Goal: Information Seeking & Learning: Find contact information

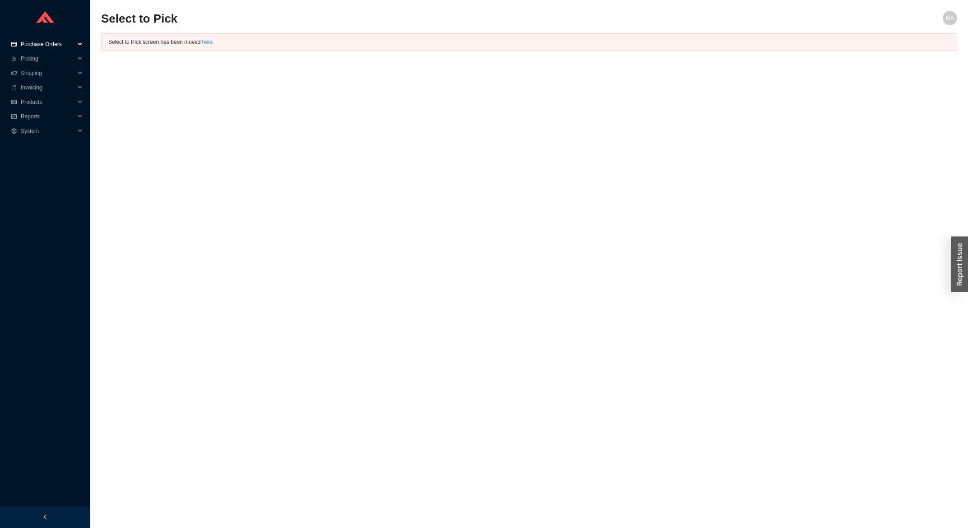
click at [73, 51] on span "Purchase Orders" at bounding box center [48, 44] width 54 height 14
click at [39, 57] on link "Search" at bounding box center [30, 59] width 17 height 6
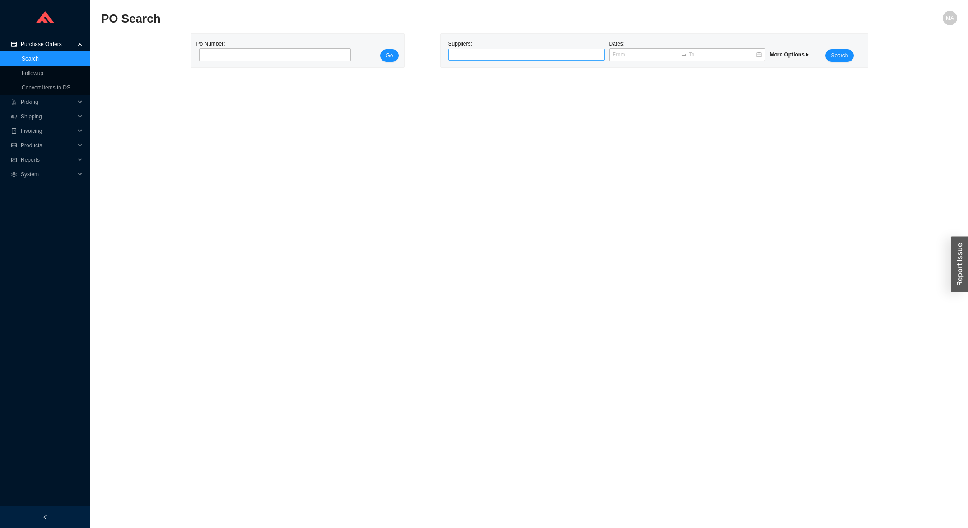
click at [458, 59] on div at bounding box center [522, 54] width 145 height 9
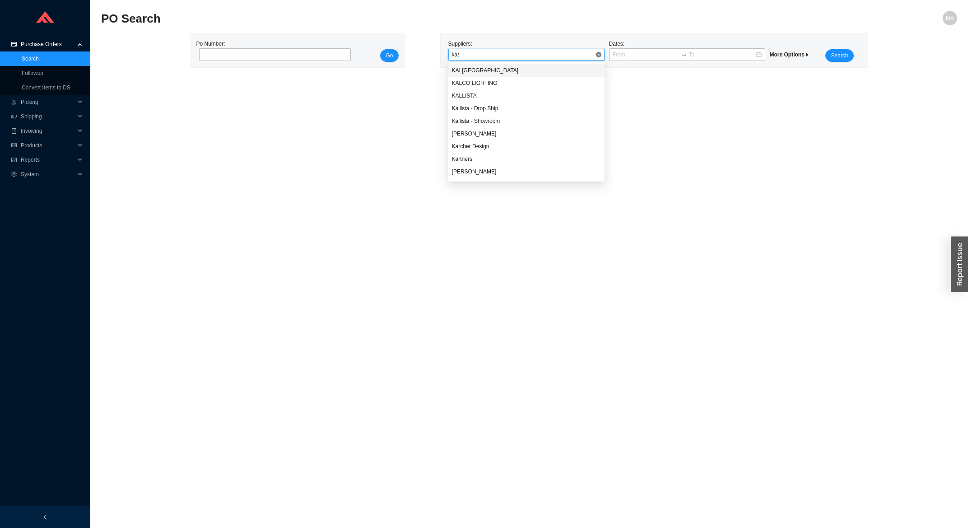
type input "[PERSON_NAME]"
click at [461, 65] on div "[PERSON_NAME]" at bounding box center [526, 70] width 156 height 13
click at [833, 51] on button "Search" at bounding box center [839, 55] width 28 height 13
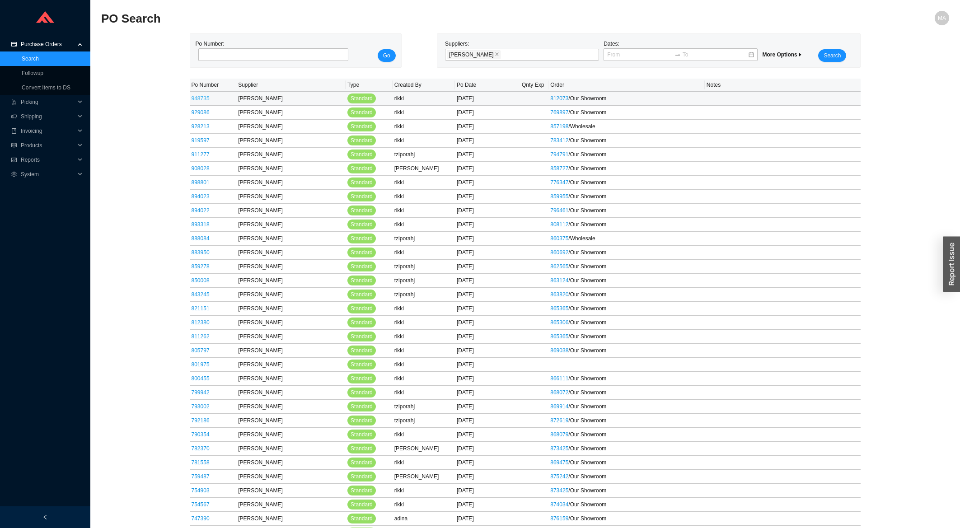
click at [204, 99] on link "948735" at bounding box center [200, 98] width 18 height 6
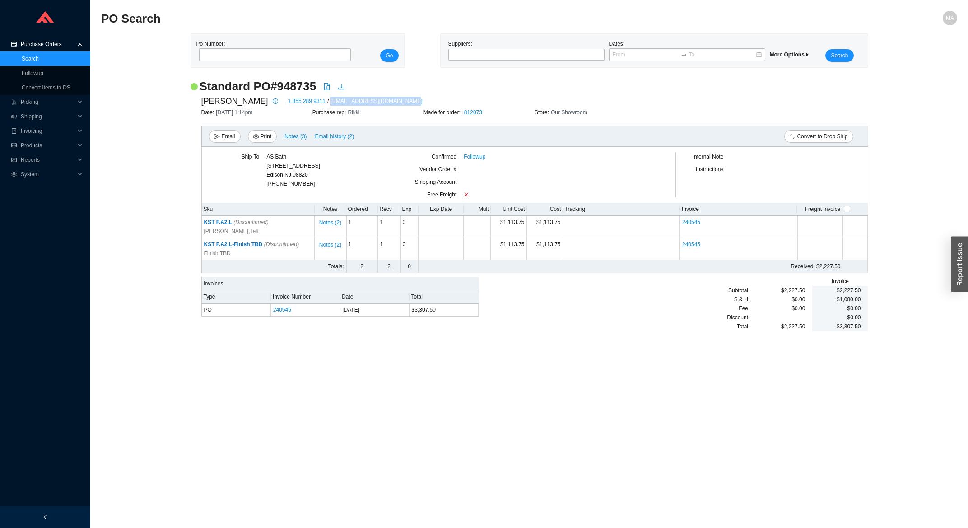
drag, startPoint x: 355, startPoint y: 102, endPoint x: 277, endPoint y: 102, distance: 77.7
click at [277, 102] on div "[PERSON_NAME] 1 855 289 9311 / [EMAIL_ADDRESS][DOMAIN_NAME]" at bounding box center [534, 101] width 667 height 14
copy div "[EMAIL_ADDRESS][DOMAIN_NAME]"
